Goal: Register for event/course

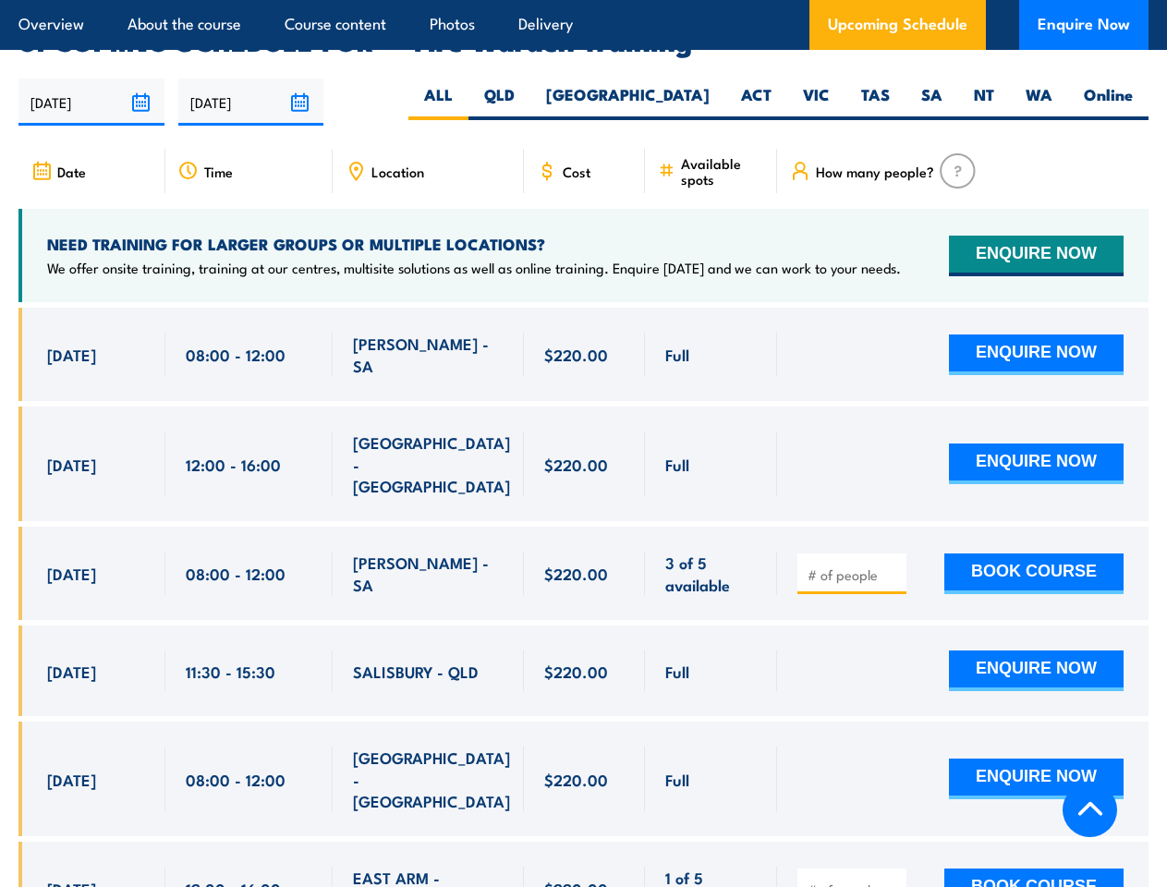
scroll to position [3394, 0]
